Goal: Transaction & Acquisition: Purchase product/service

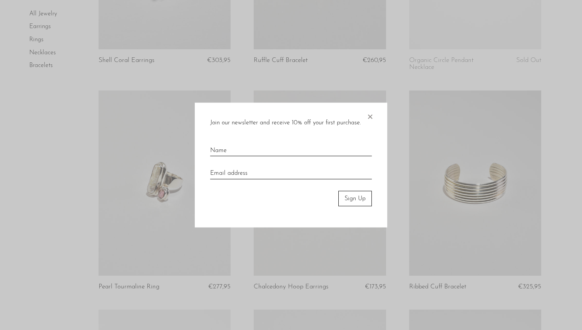
scroll to position [211, 0]
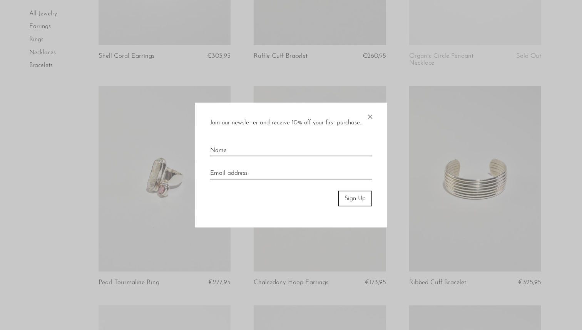
click at [369, 118] on span "×" at bounding box center [370, 114] width 8 height 25
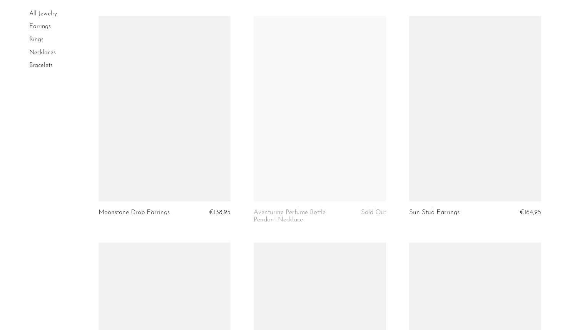
scroll to position [1824, 0]
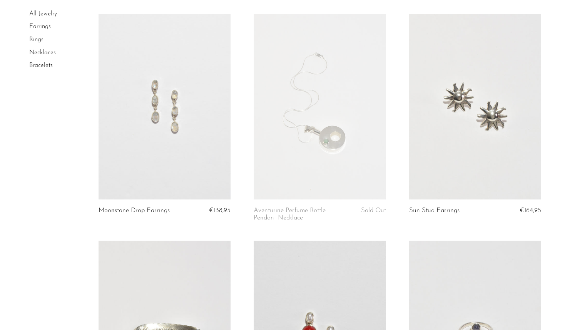
click at [38, 40] on link "Rings" at bounding box center [36, 40] width 14 height 6
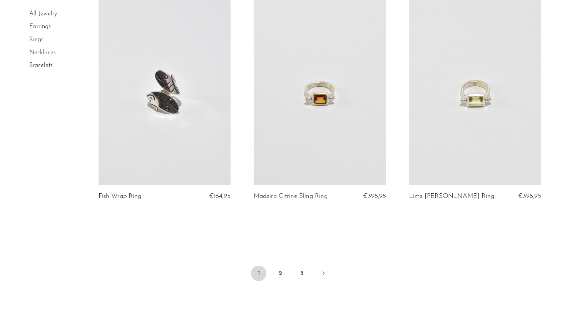
scroll to position [2564, 0]
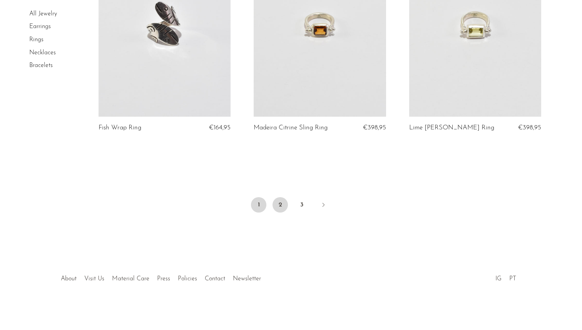
click at [277, 205] on link "2" at bounding box center [279, 204] width 15 height 15
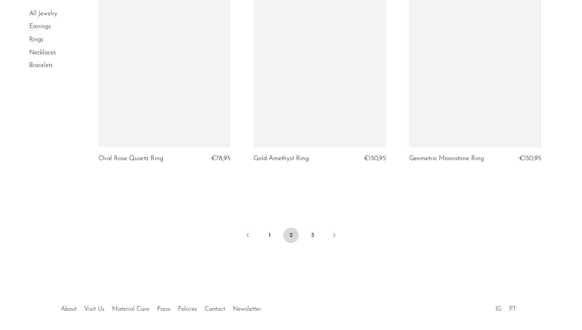
scroll to position [2527, 0]
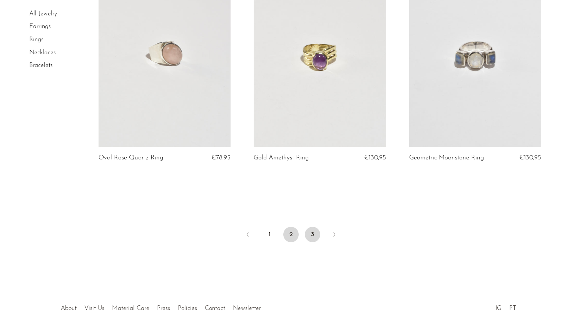
click at [311, 239] on link "3" at bounding box center [312, 234] width 15 height 15
